Goal: Check status

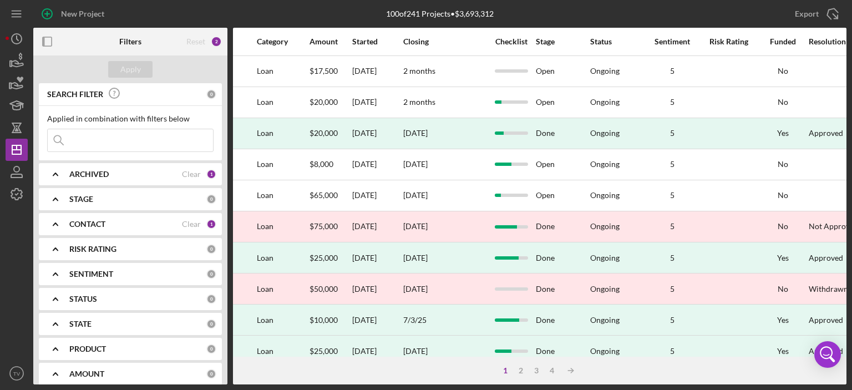
scroll to position [0, 721]
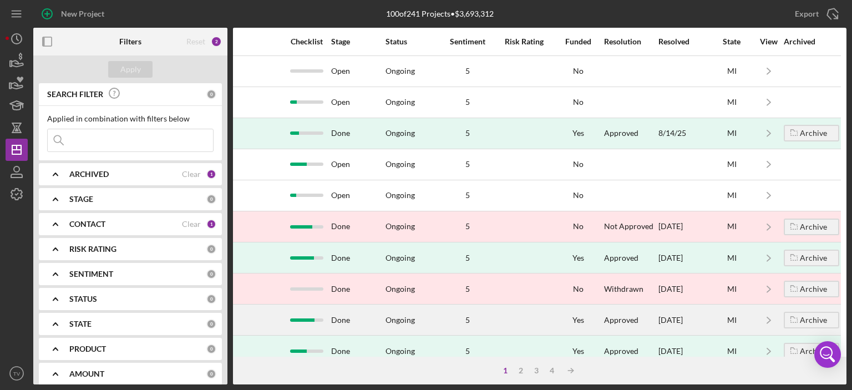
click at [283, 316] on div at bounding box center [306, 319] width 47 height 29
